Goal: Information Seeking & Learning: Learn about a topic

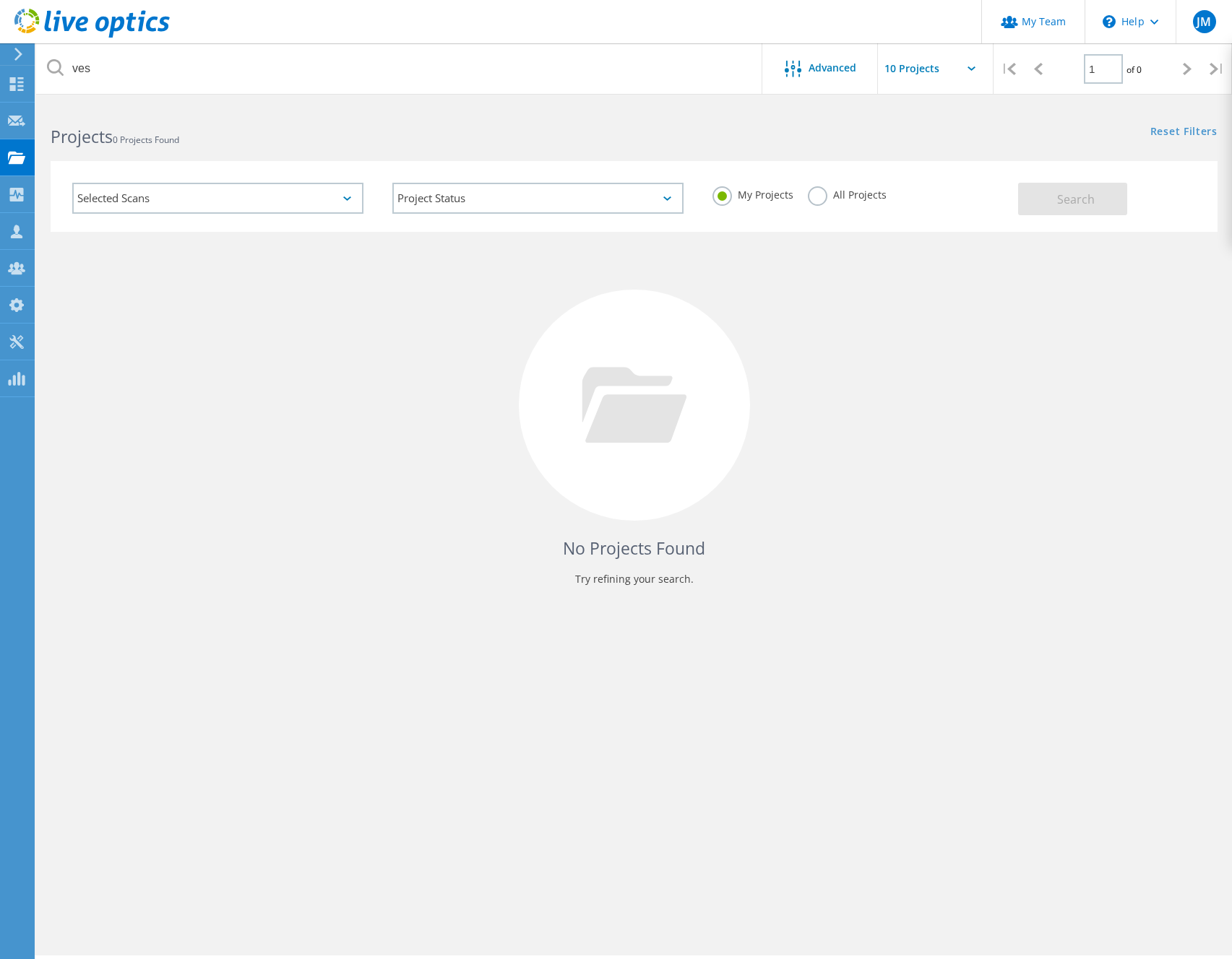
click at [370, 197] on div "Selected Scans" at bounding box center [218, 198] width 320 height 60
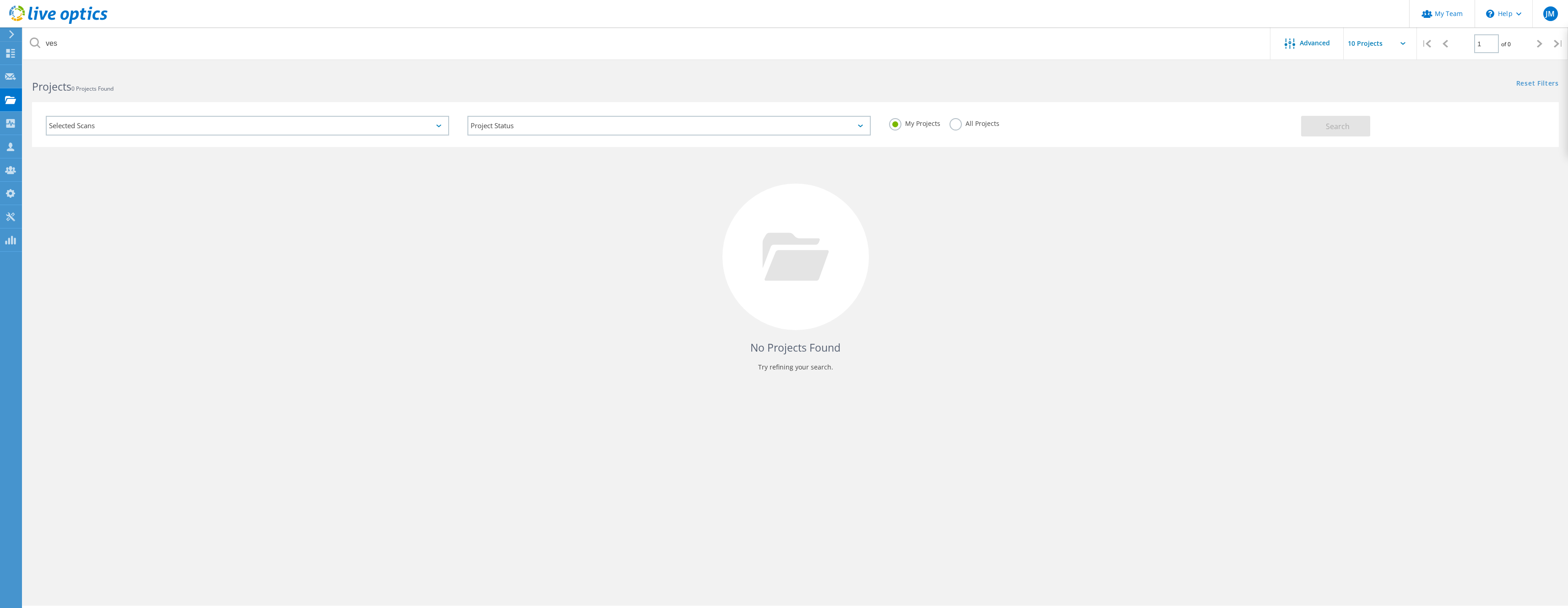
click at [780, 189] on div "No Projects Found Try refining your search." at bounding box center [795, 265] width 1526 height 237
click at [780, 128] on div "All Projects" at bounding box center [974, 125] width 50 height 13
click at [780, 125] on label "All Projects" at bounding box center [974, 122] width 50 height 9
click at [0, 0] on input "All Projects" at bounding box center [0, 0] width 0 height 0
click at [780, 127] on button "Search" at bounding box center [1335, 126] width 69 height 21
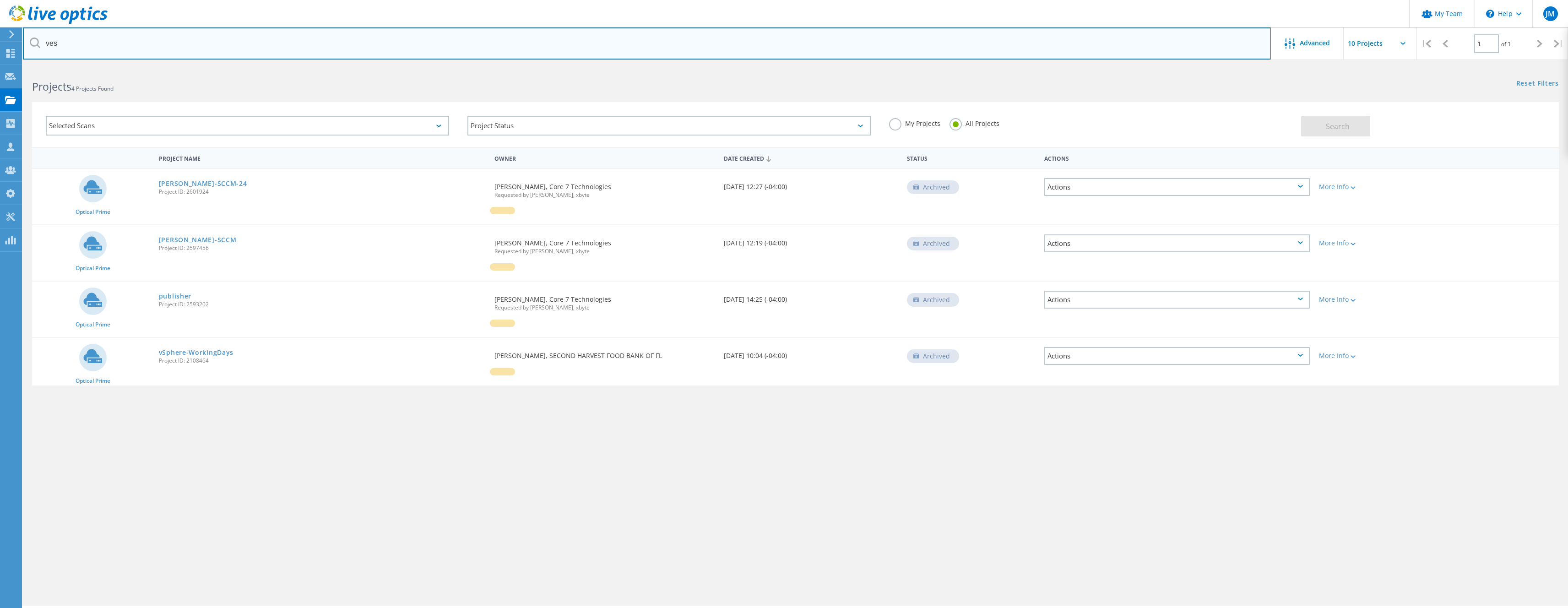
click at [78, 45] on input "ves" at bounding box center [646, 43] width 1248 height 32
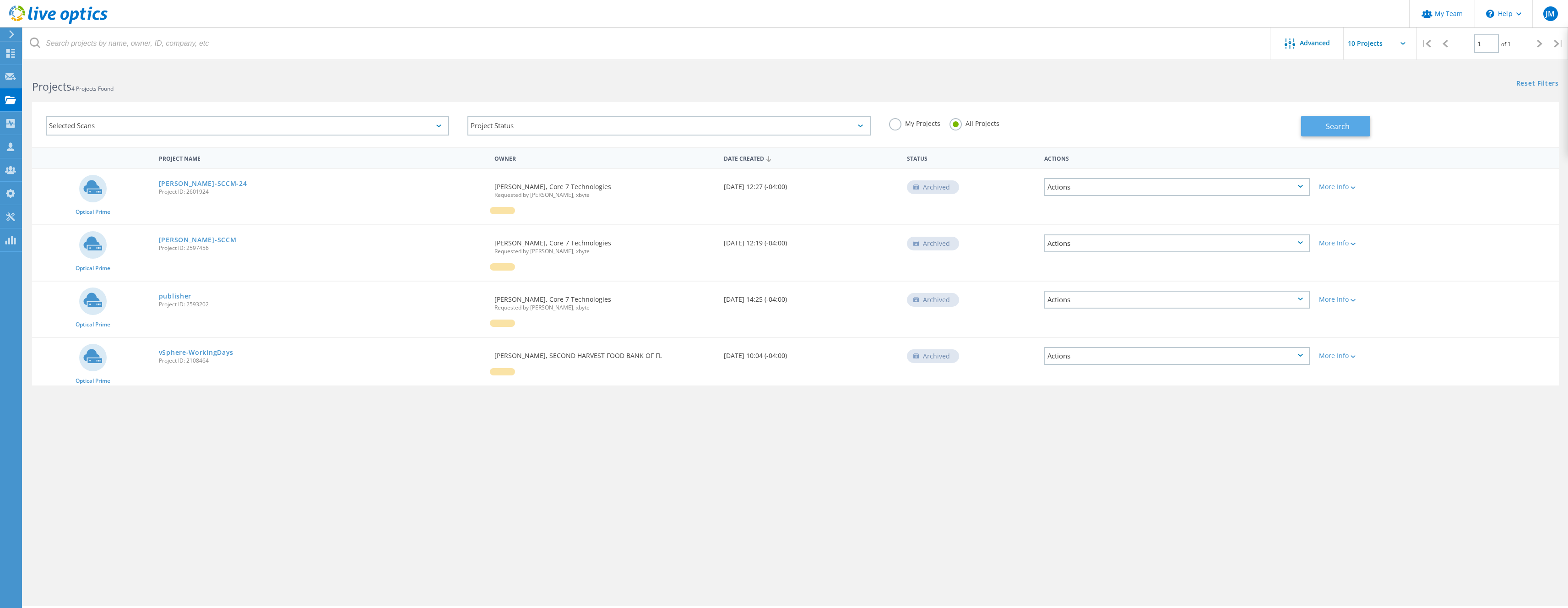
click at [780, 131] on button "Search" at bounding box center [1335, 126] width 69 height 21
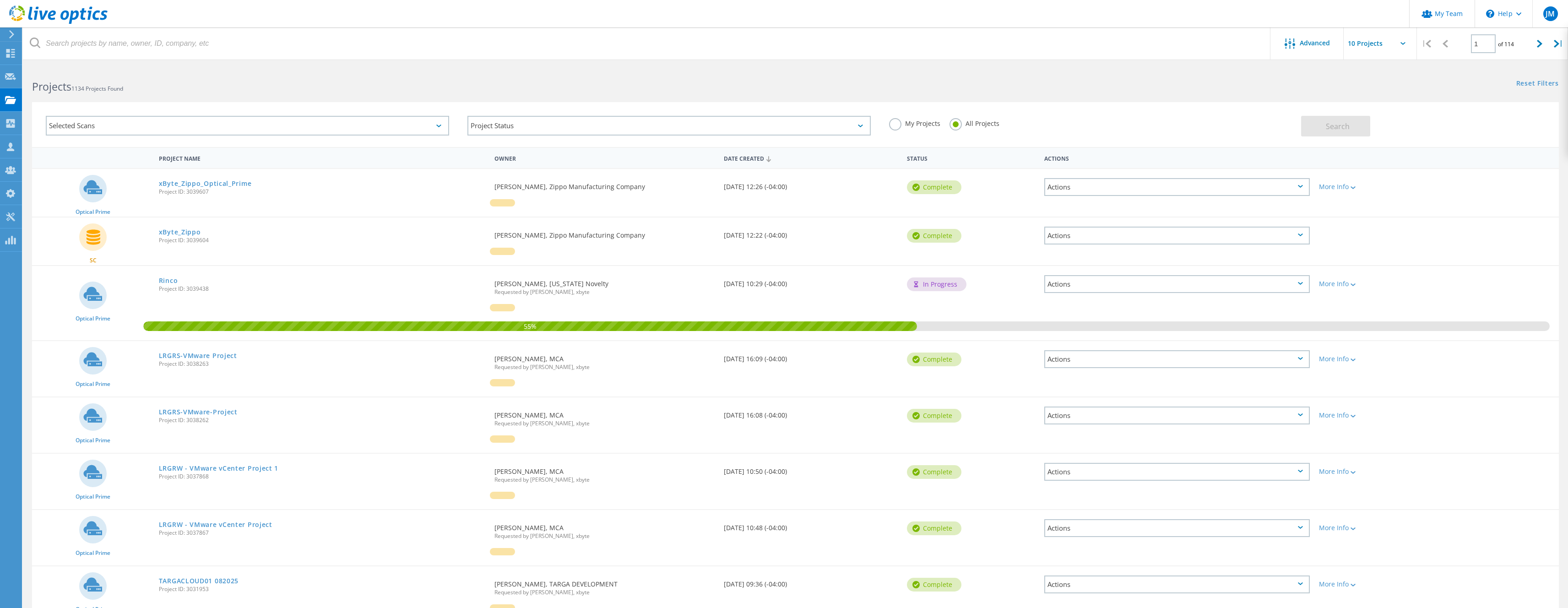
drag, startPoint x: 173, startPoint y: 232, endPoint x: 183, endPoint y: 210, distance: 24.2
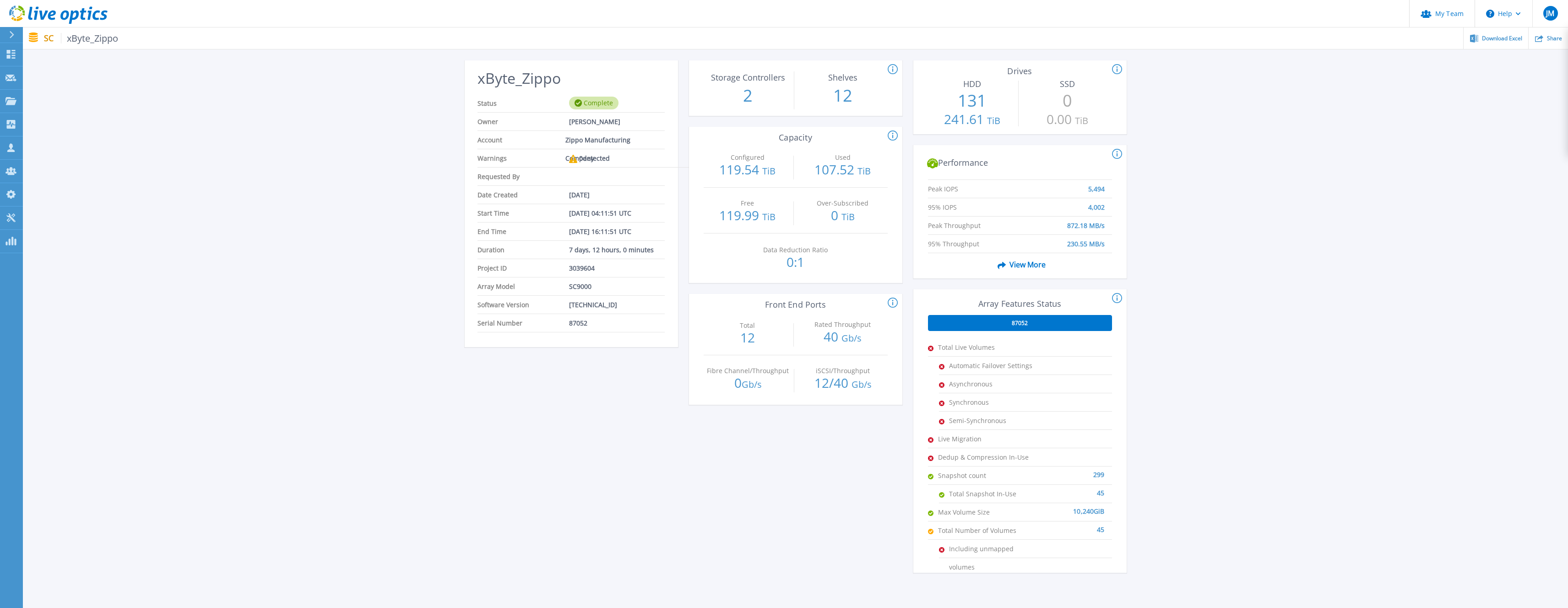
scroll to position [24, 0]
click at [1026, 262] on span "View More" at bounding box center [1020, 265] width 52 height 17
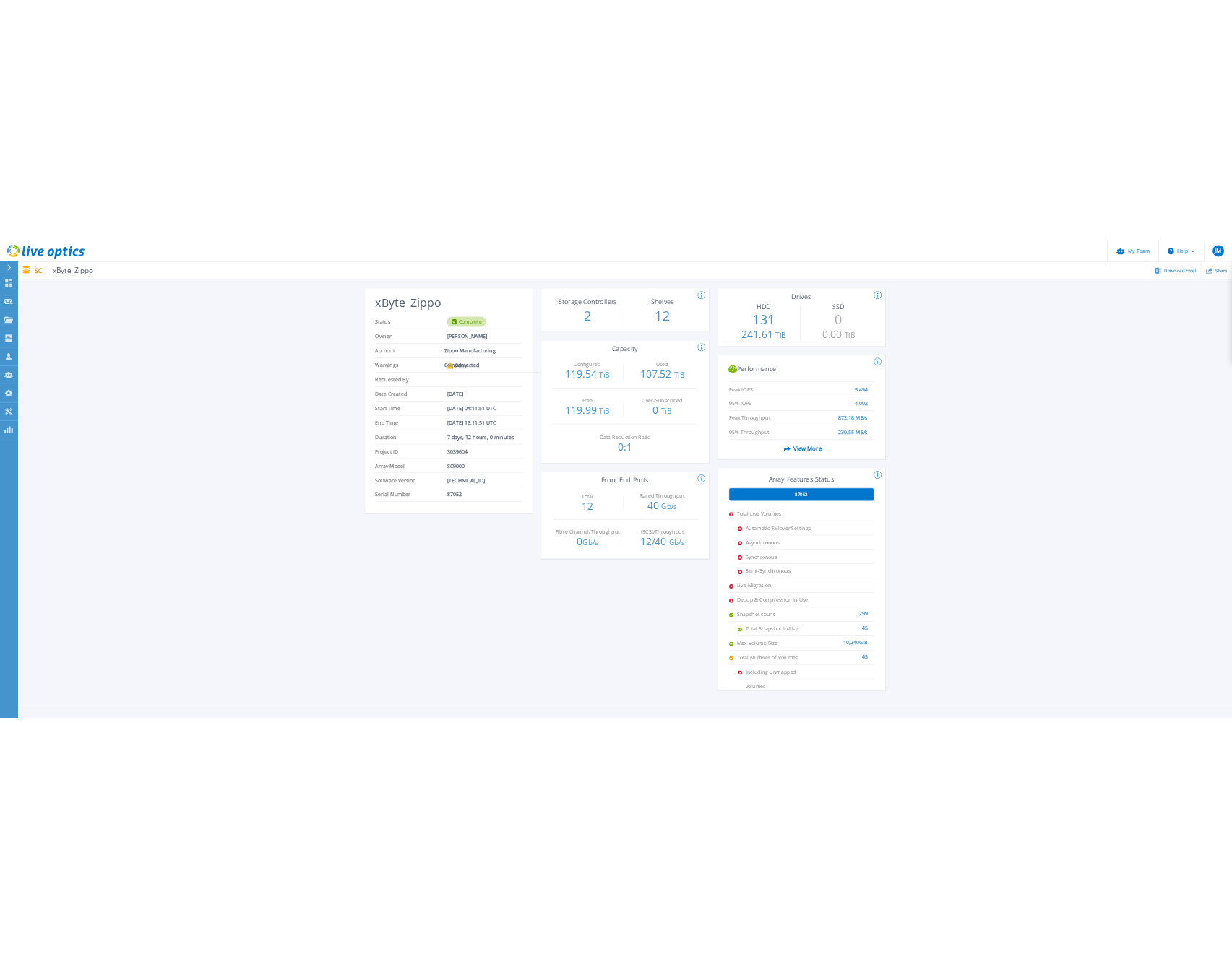
scroll to position [10, 0]
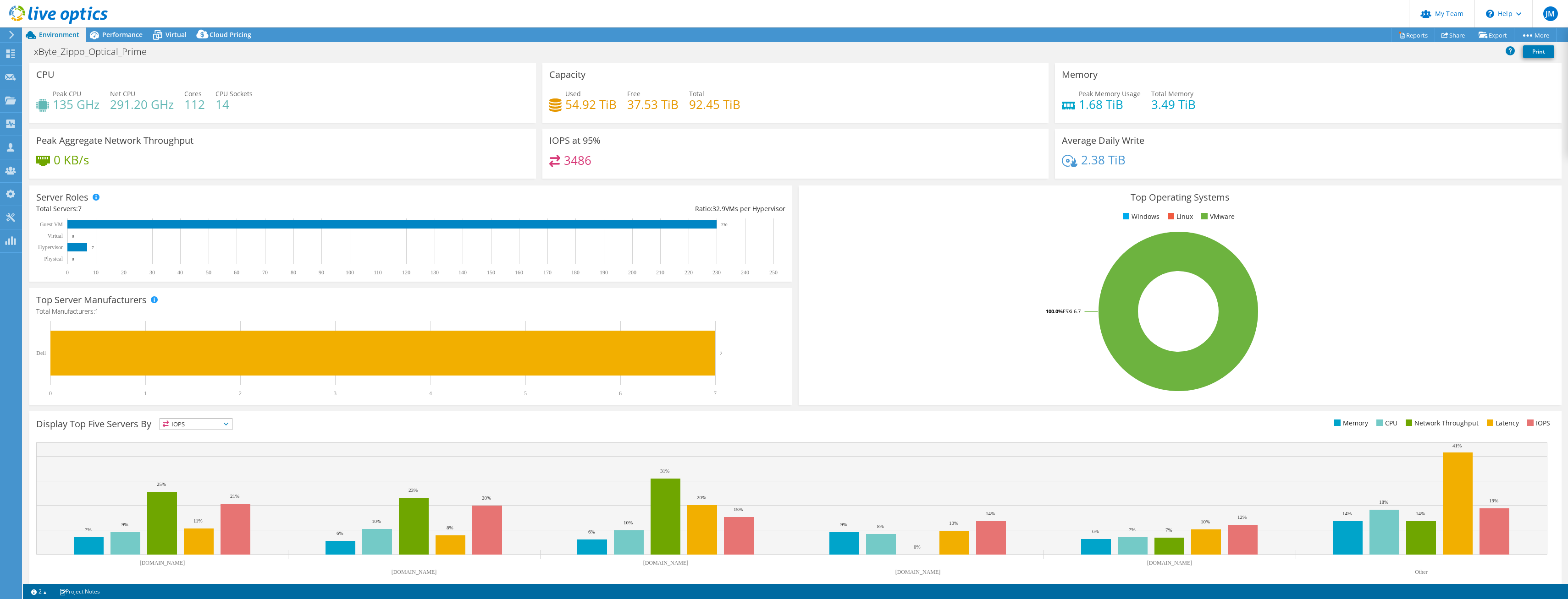
select select "USD"
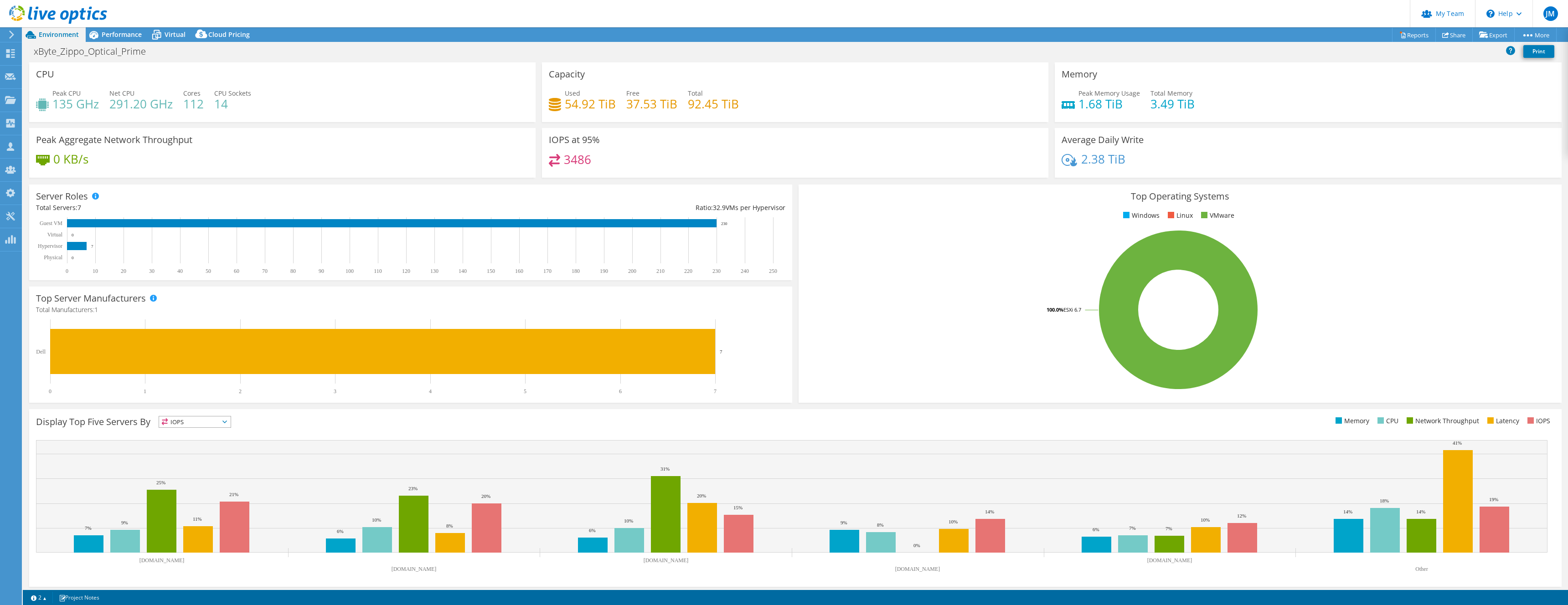
click at [303, 23] on header "JM Partner Team Admin Josh Moss josh.moss@xbyte.com xbyte My Profile Log Out \n…" at bounding box center [784, 13] width 1568 height 27
click at [130, 27] on div "Performance" at bounding box center [117, 35] width 63 height 15
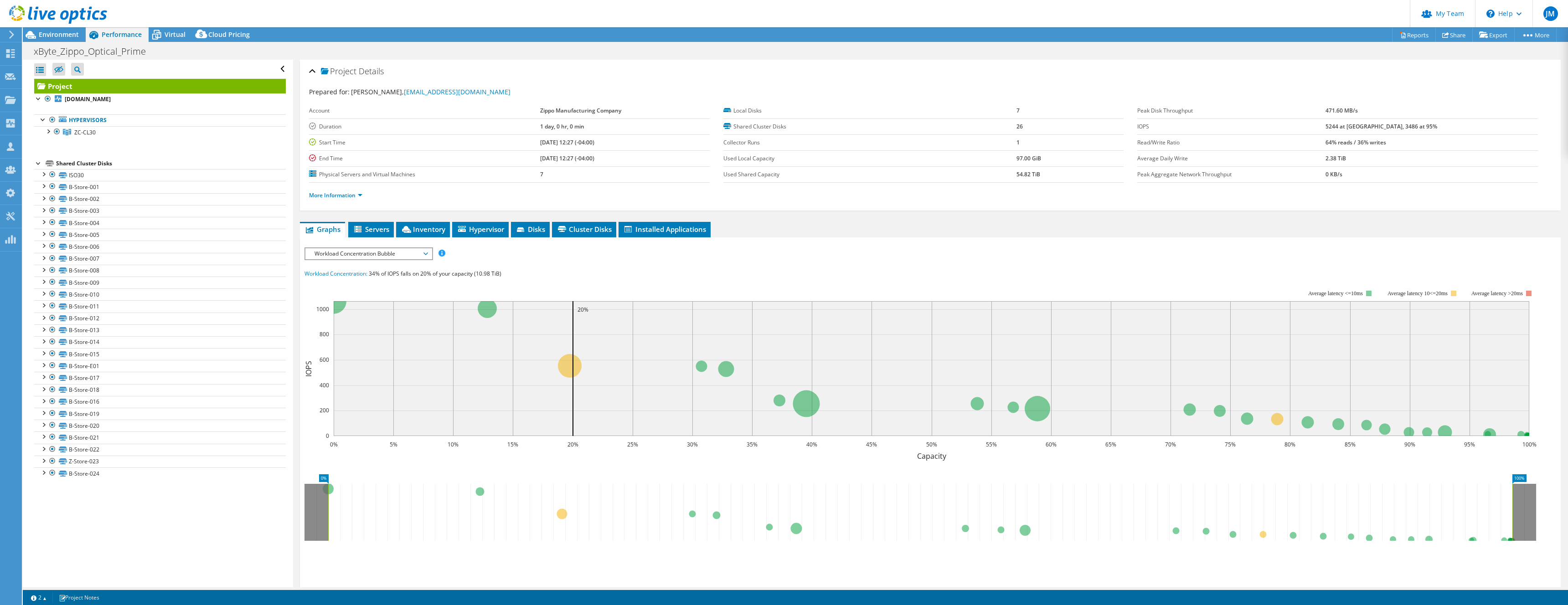
click at [362, 255] on span "Workload Concentration Bubble" at bounding box center [368, 254] width 117 height 11
click at [369, 367] on li "All" at bounding box center [368, 363] width 126 height 11
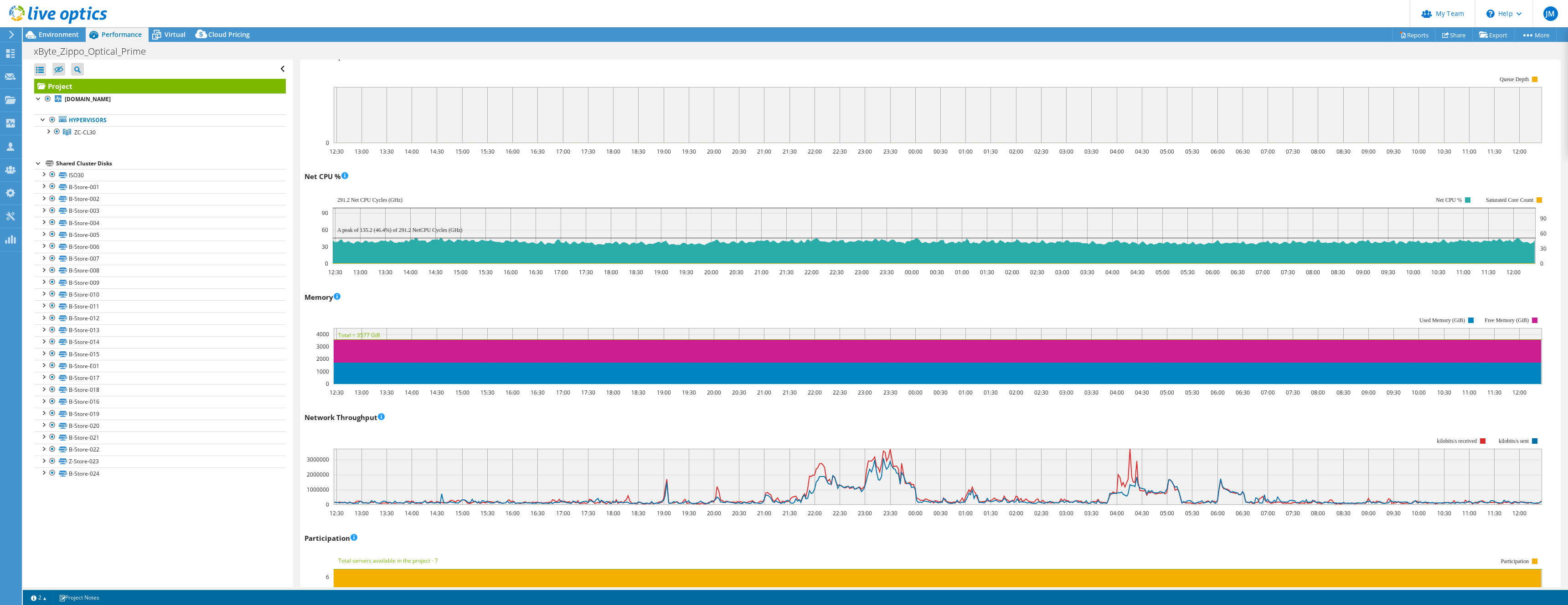
scroll to position [690, 0]
